Goal: Navigation & Orientation: Find specific page/section

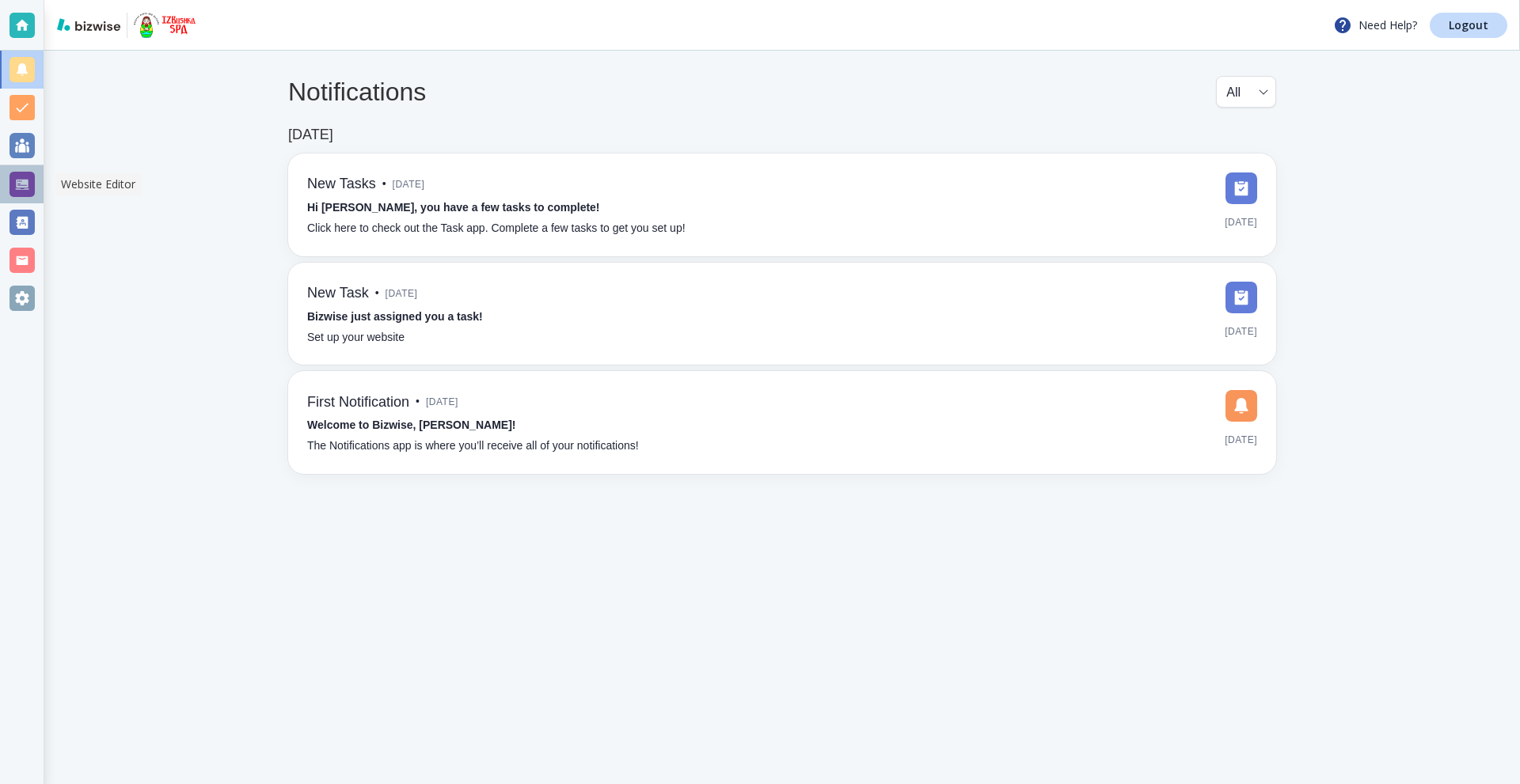
click at [23, 185] on div at bounding box center [22, 184] width 26 height 26
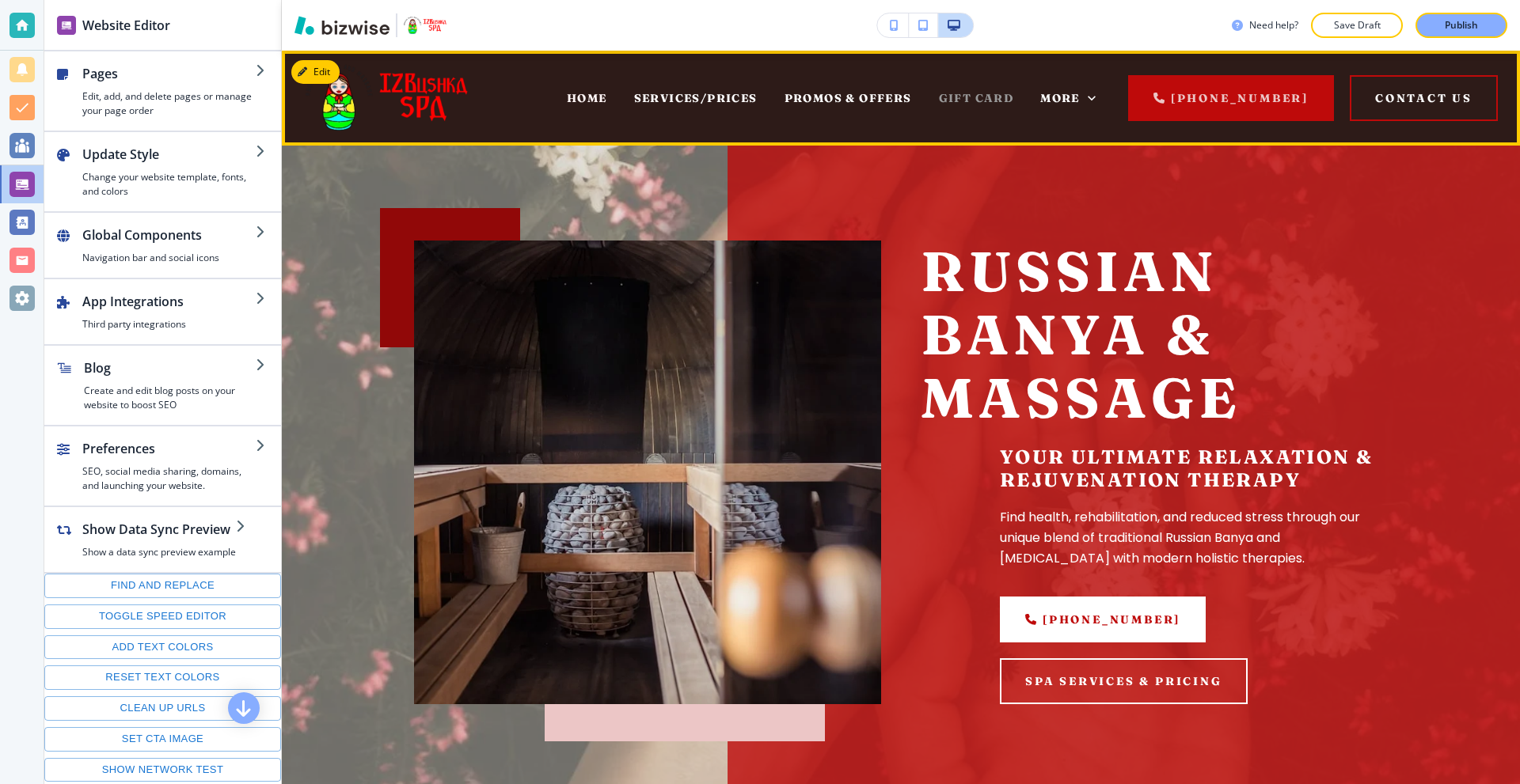
click at [972, 97] on span "GIFT CARD" at bounding box center [976, 98] width 75 height 14
click at [598, 100] on span "HOME" at bounding box center [588, 98] width 41 height 14
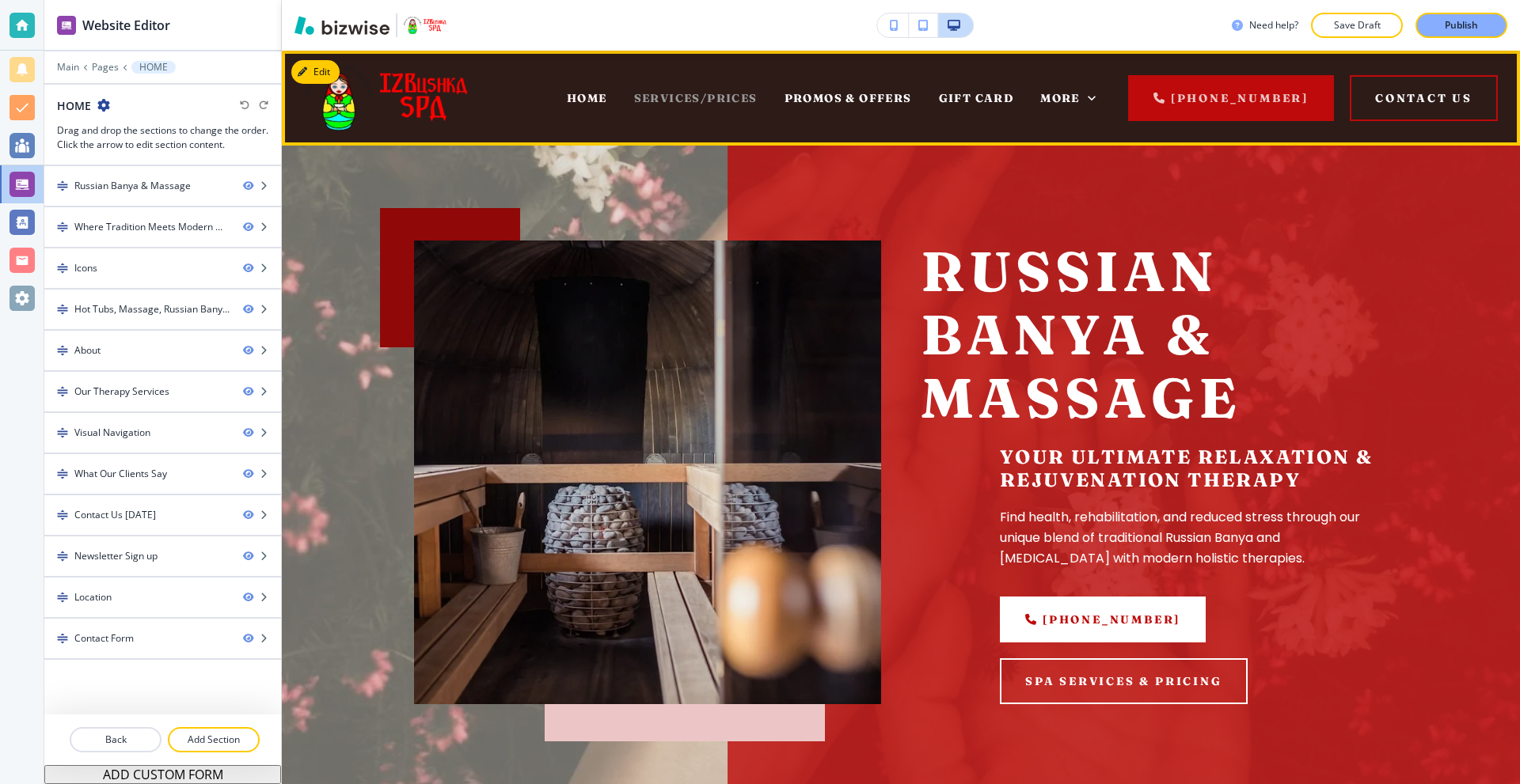
click at [705, 91] on span "SERVICES/PRICES" at bounding box center [695, 98] width 123 height 14
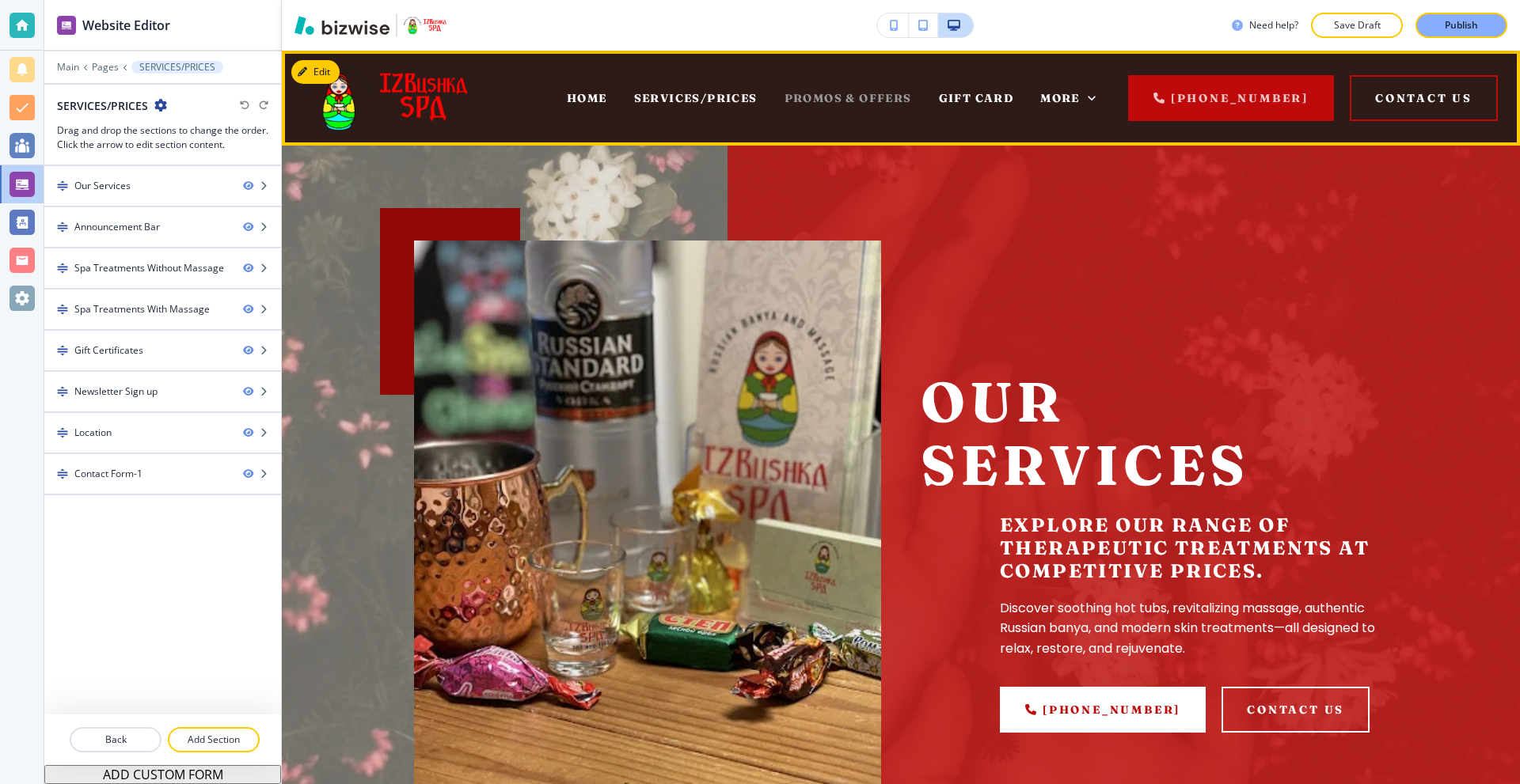
click at [818, 93] on span "PROMOS & OFFERS" at bounding box center [848, 98] width 128 height 14
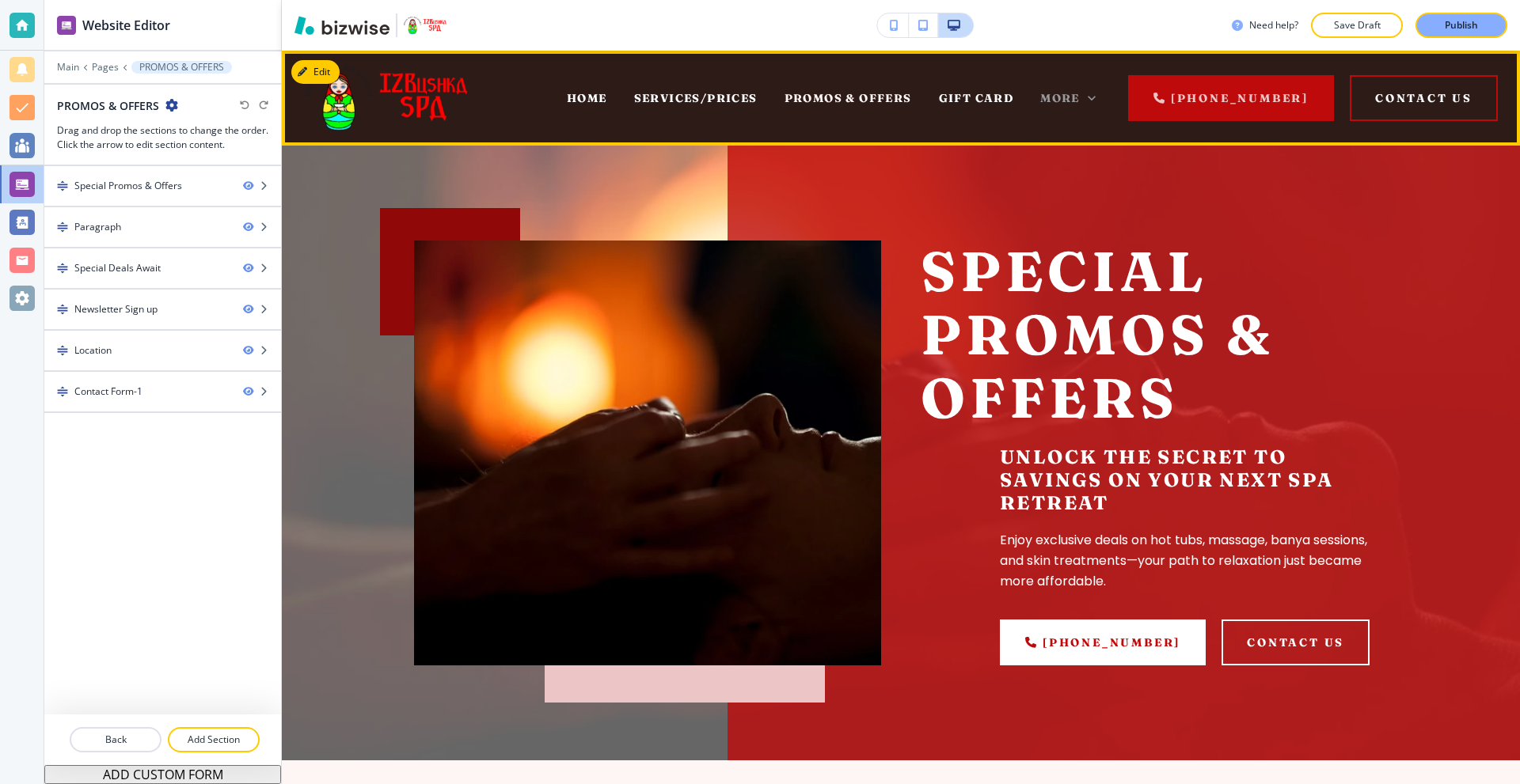
click at [1064, 92] on span "More" at bounding box center [1060, 98] width 40 height 14
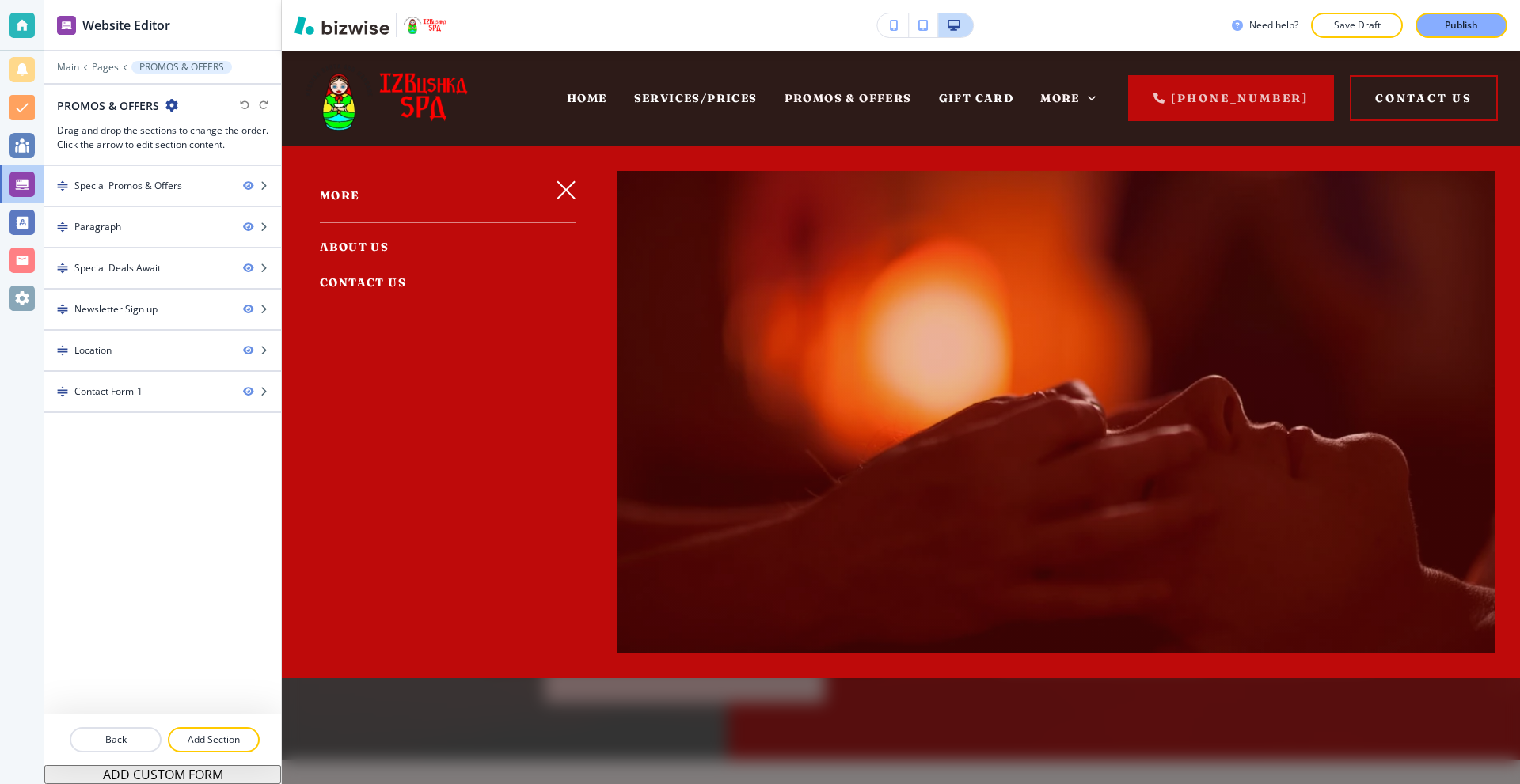
click at [367, 246] on span "ABOUT US" at bounding box center [355, 247] width 69 height 14
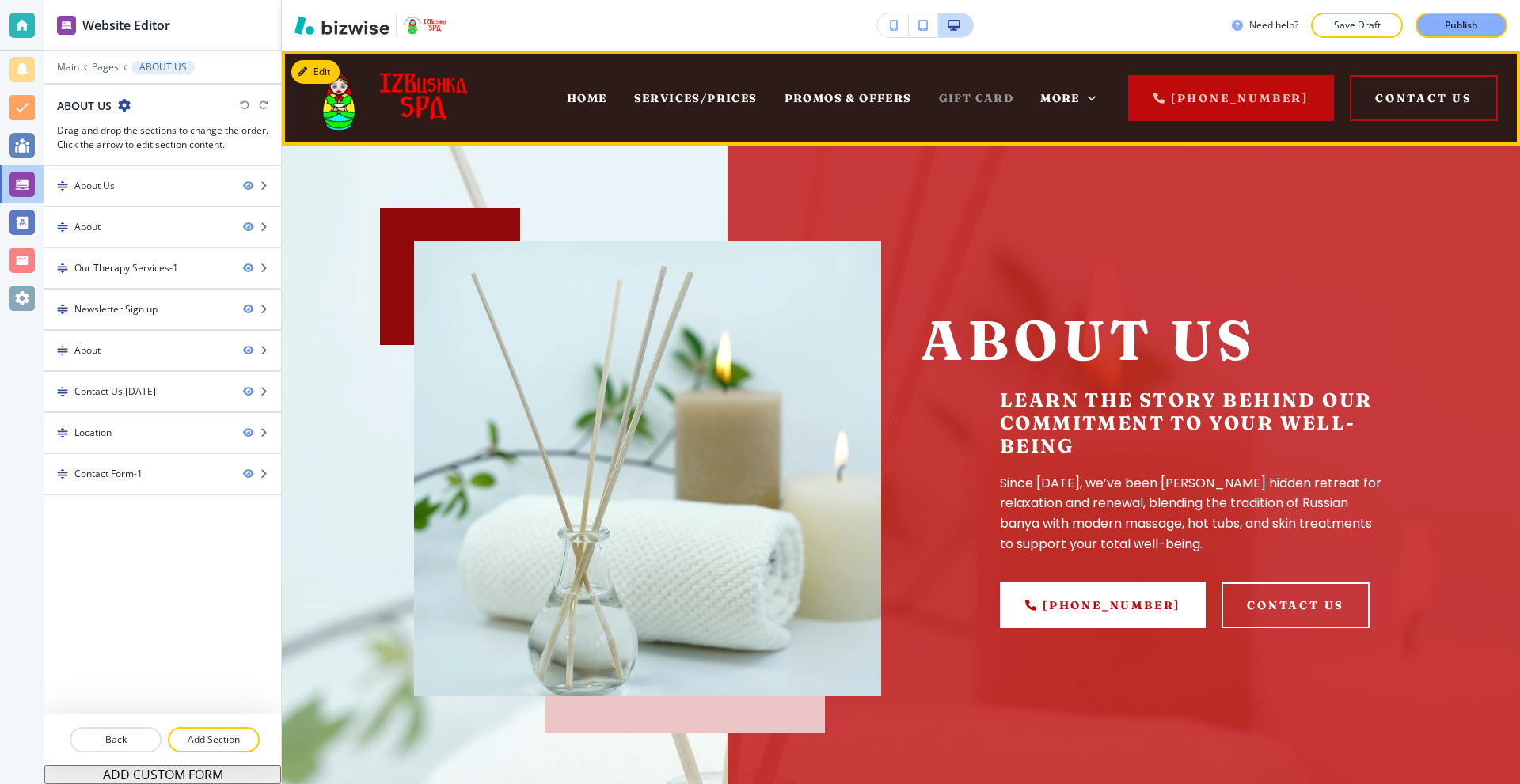
click at [975, 99] on span "GIFT CARD" at bounding box center [976, 98] width 75 height 14
